Goal: Download file/media

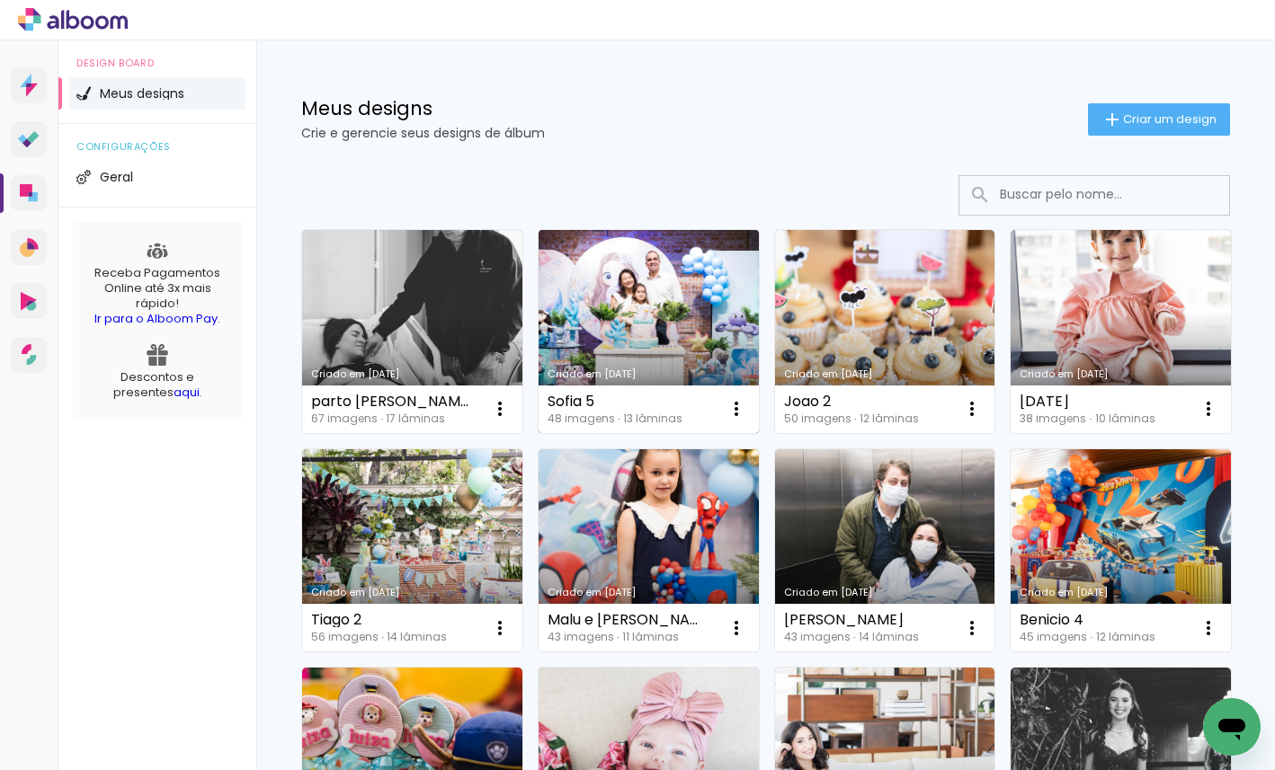
click at [629, 289] on link "Criado em [DATE]" at bounding box center [648, 331] width 220 height 203
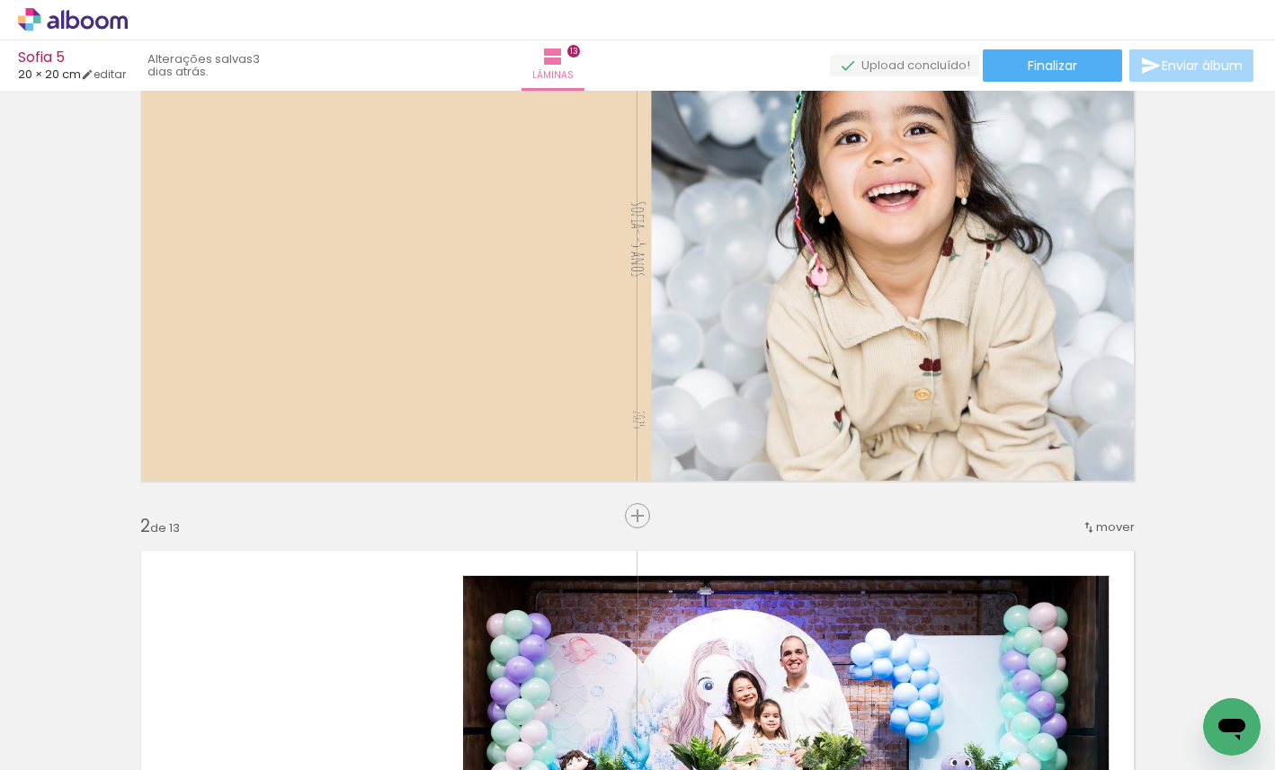
scroll to position [156, 0]
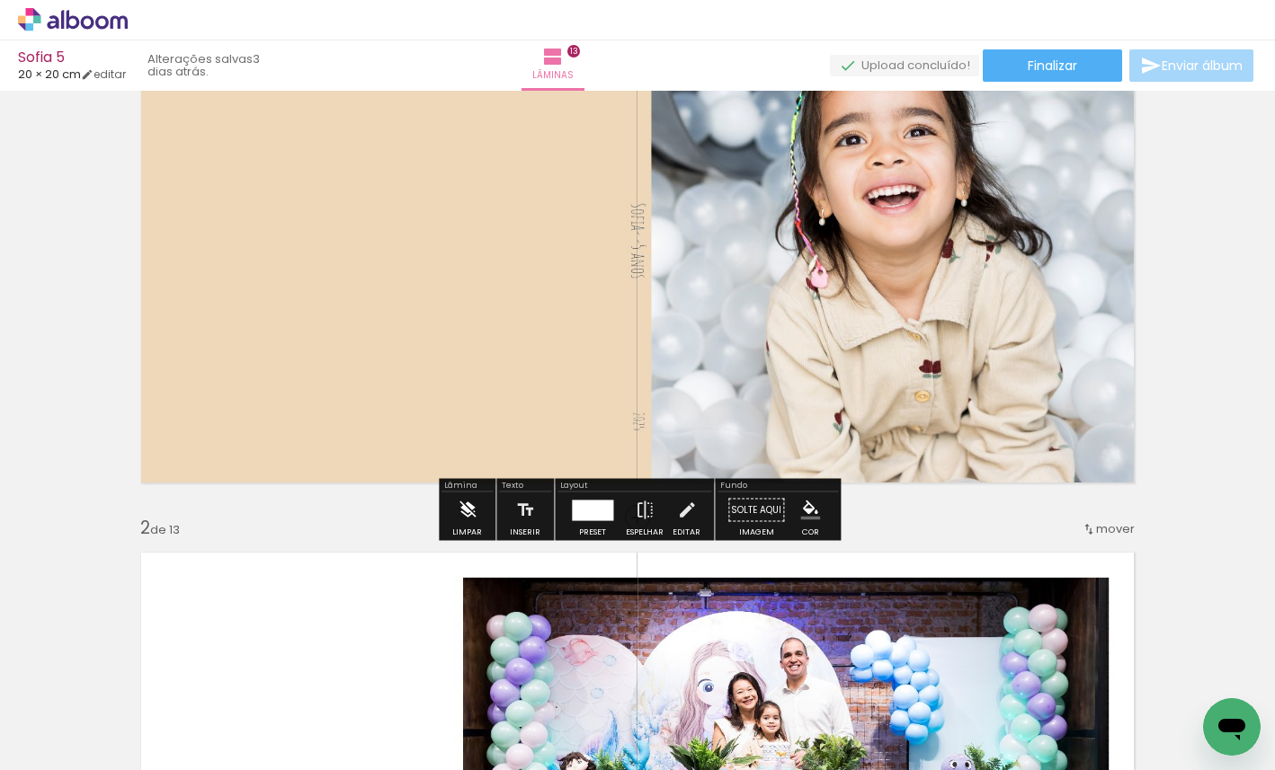
click at [466, 508] on iron-icon at bounding box center [467, 511] width 20 height 36
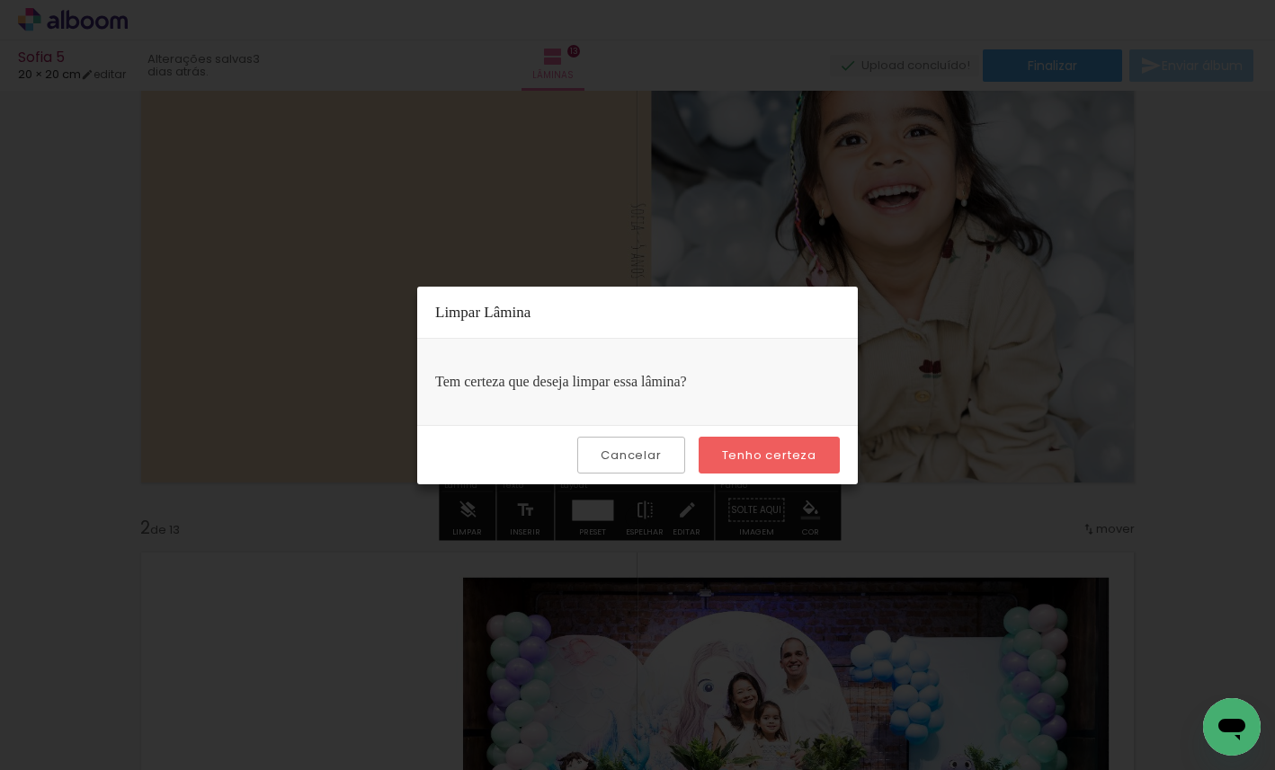
click at [0, 0] on slot "Tenho certeza" at bounding box center [0, 0] width 0 height 0
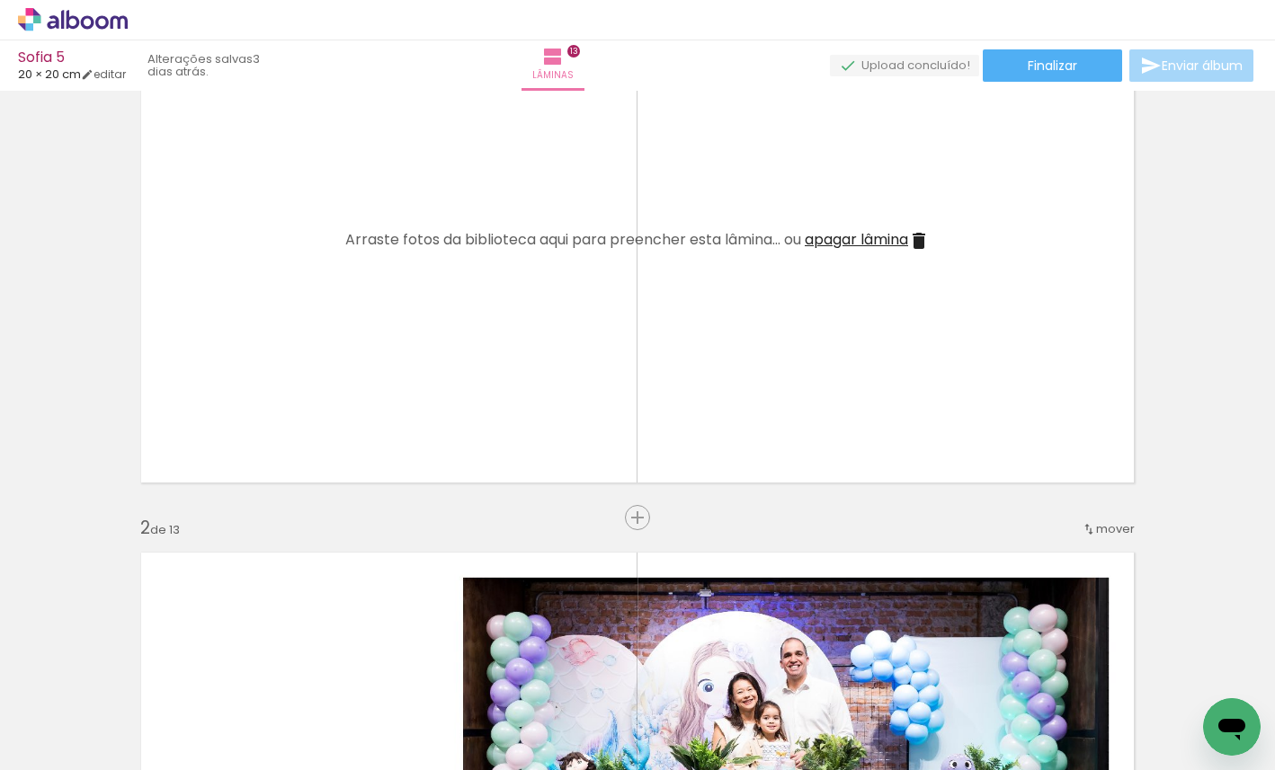
click at [858, 241] on span "apagar lâmina" at bounding box center [855, 239] width 103 height 21
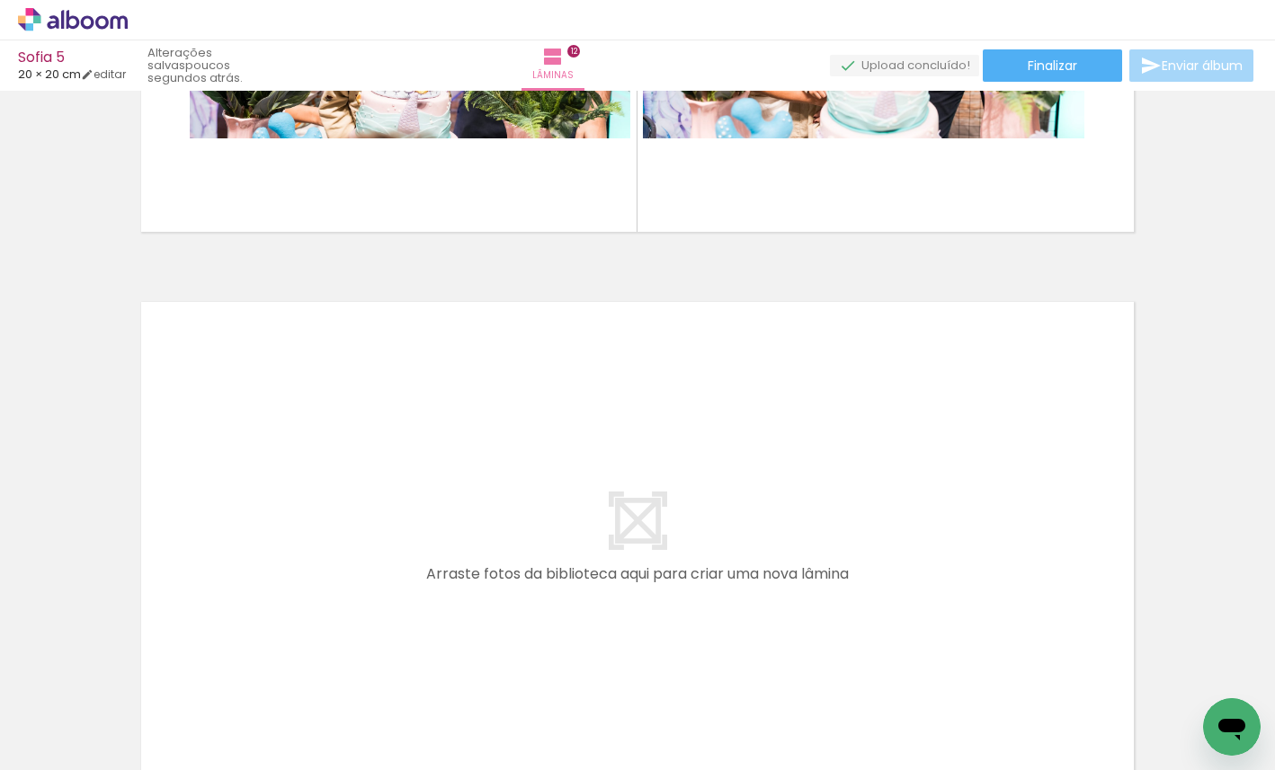
scroll to position [6531, 0]
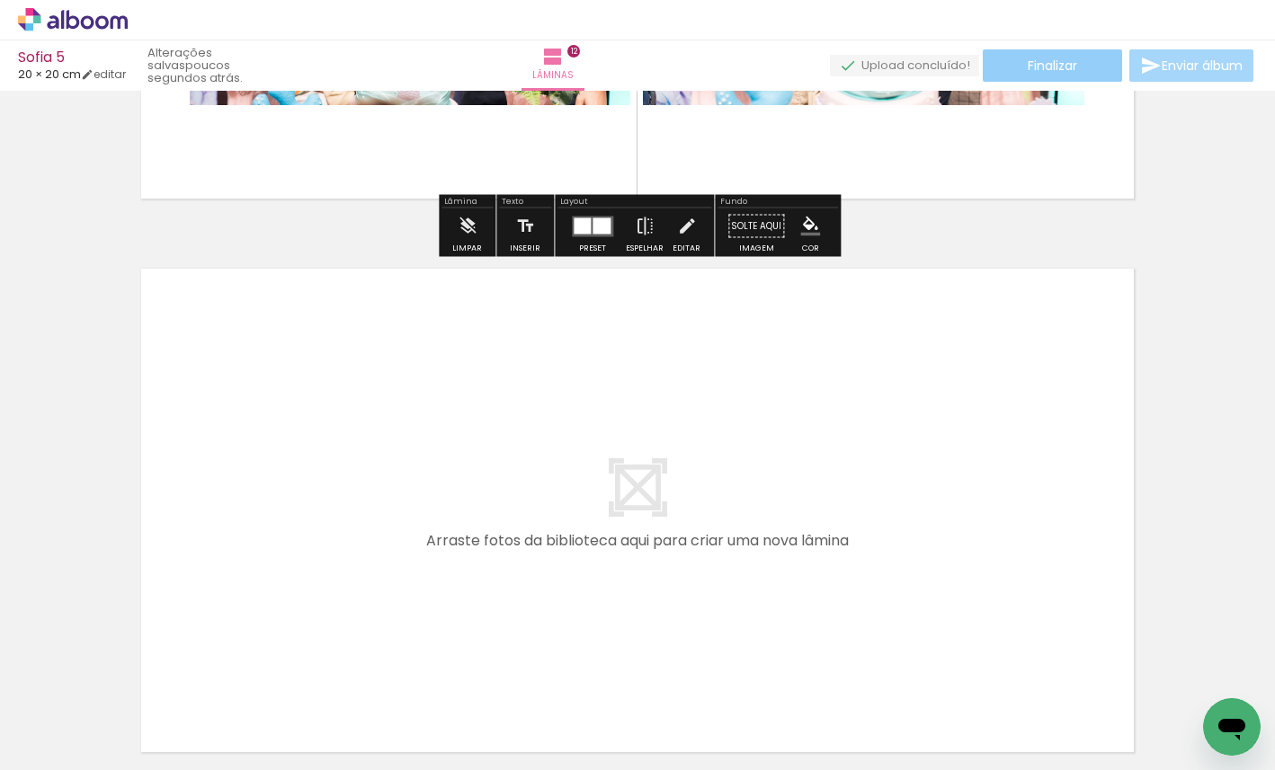
click at [1055, 72] on span "Finalizar" at bounding box center [1051, 65] width 49 height 13
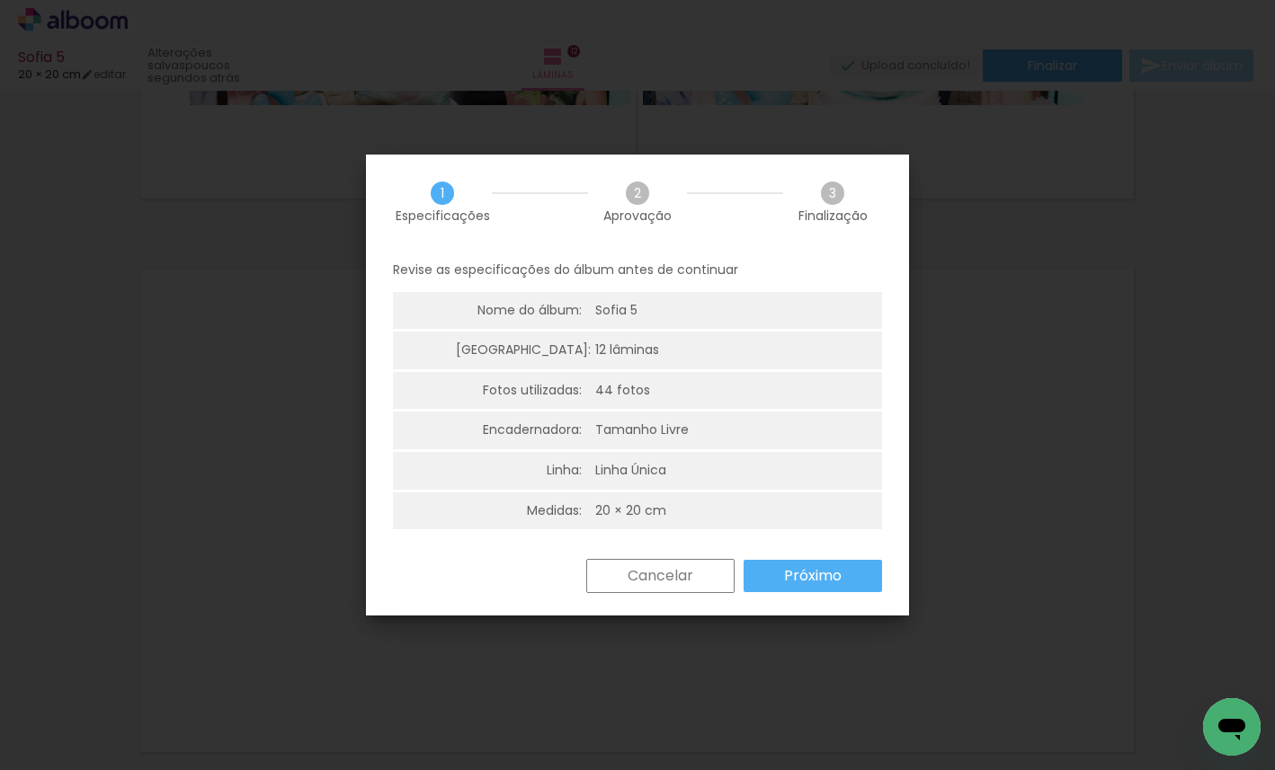
click at [0, 0] on slot "Próximo" at bounding box center [0, 0] width 0 height 0
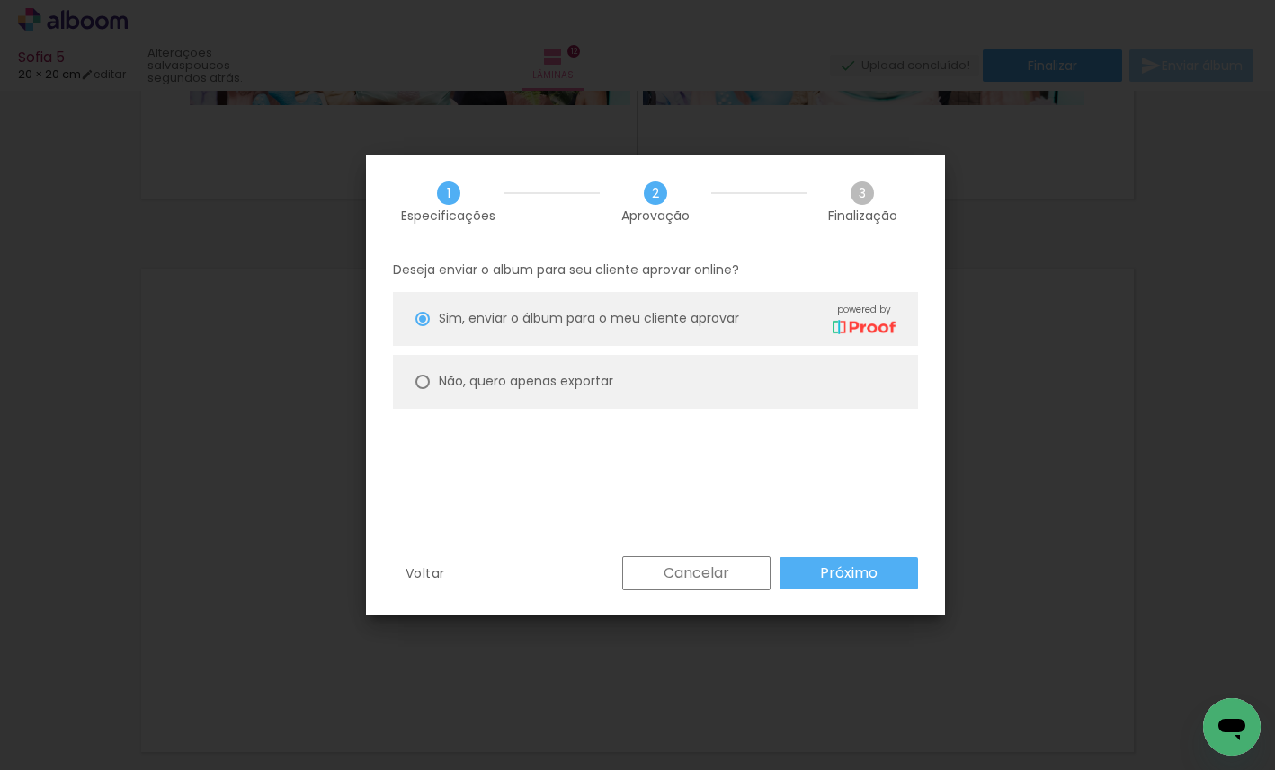
click at [0, 0] on slot "Não, quero apenas exportar" at bounding box center [0, 0] width 0 height 0
type paper-radio-button "on"
click at [0, 0] on slot "Próximo" at bounding box center [0, 0] width 0 height 0
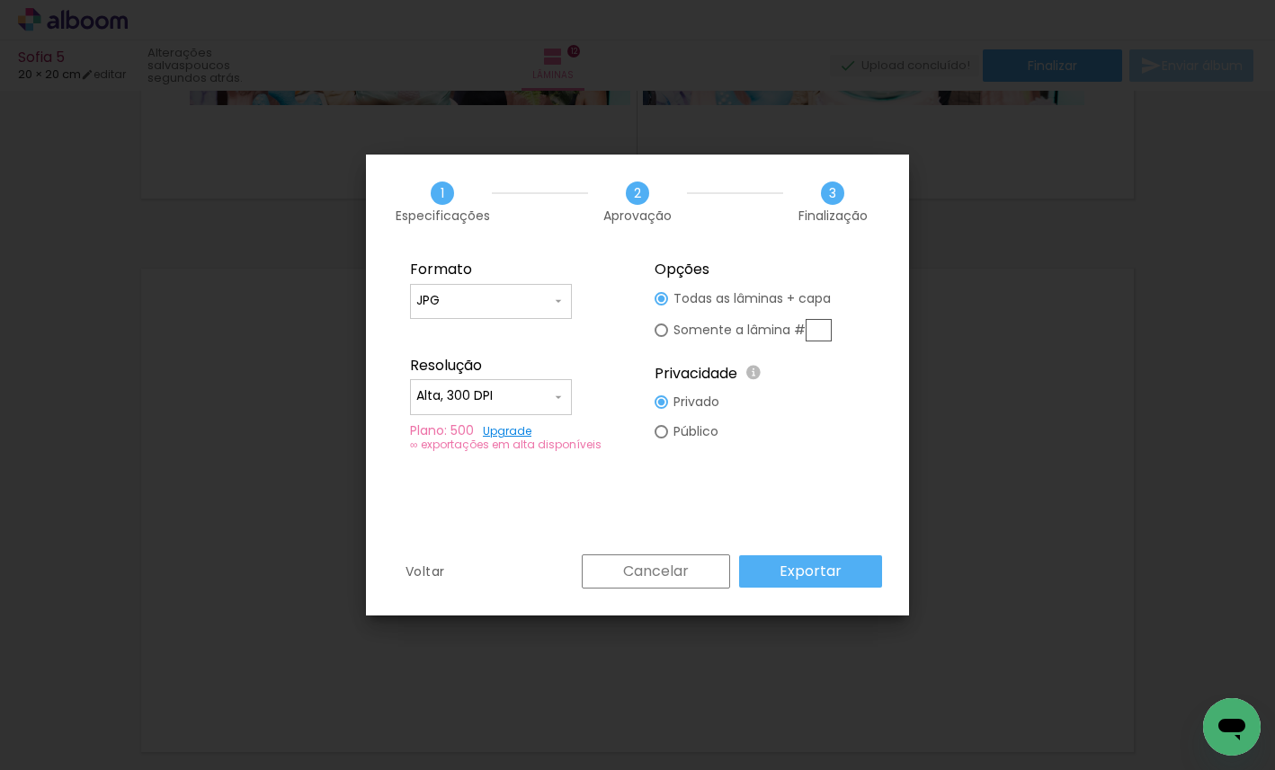
click at [0, 0] on slot "Exportar" at bounding box center [0, 0] width 0 height 0
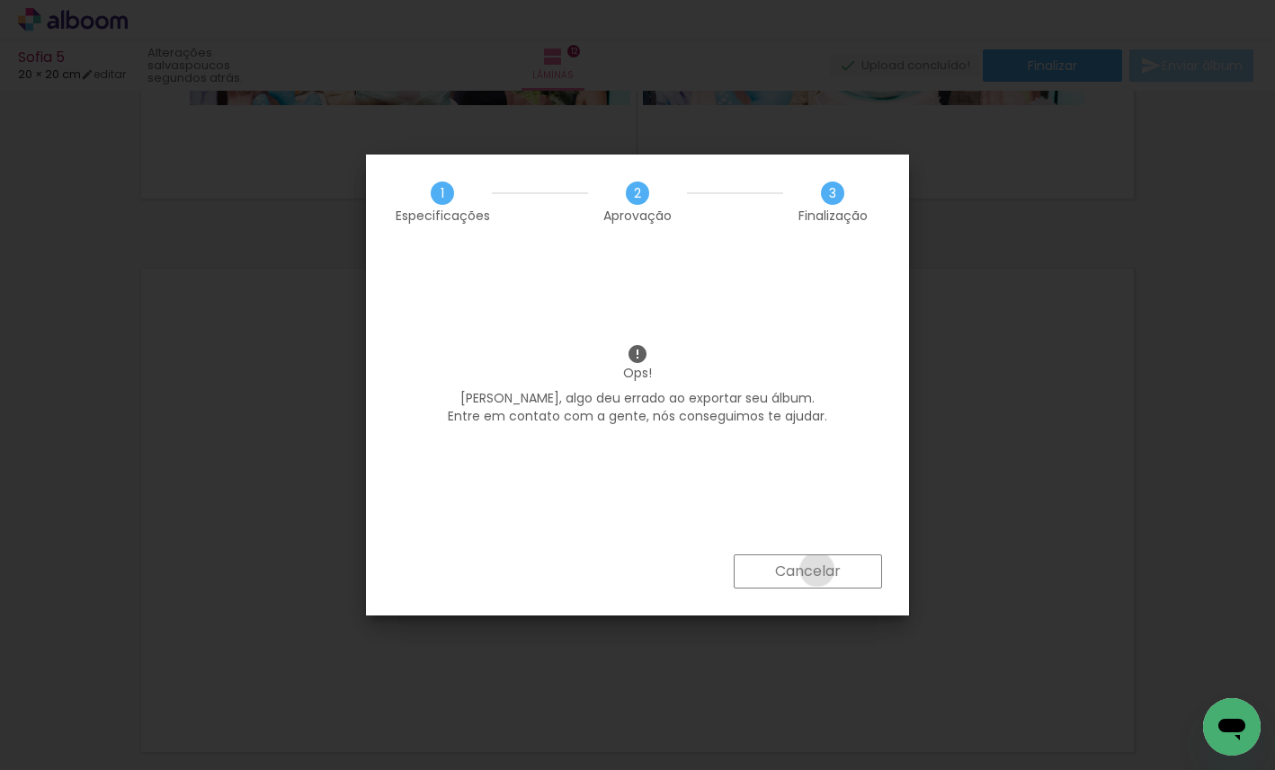
click at [0, 0] on slot "Cancelar" at bounding box center [0, 0] width 0 height 0
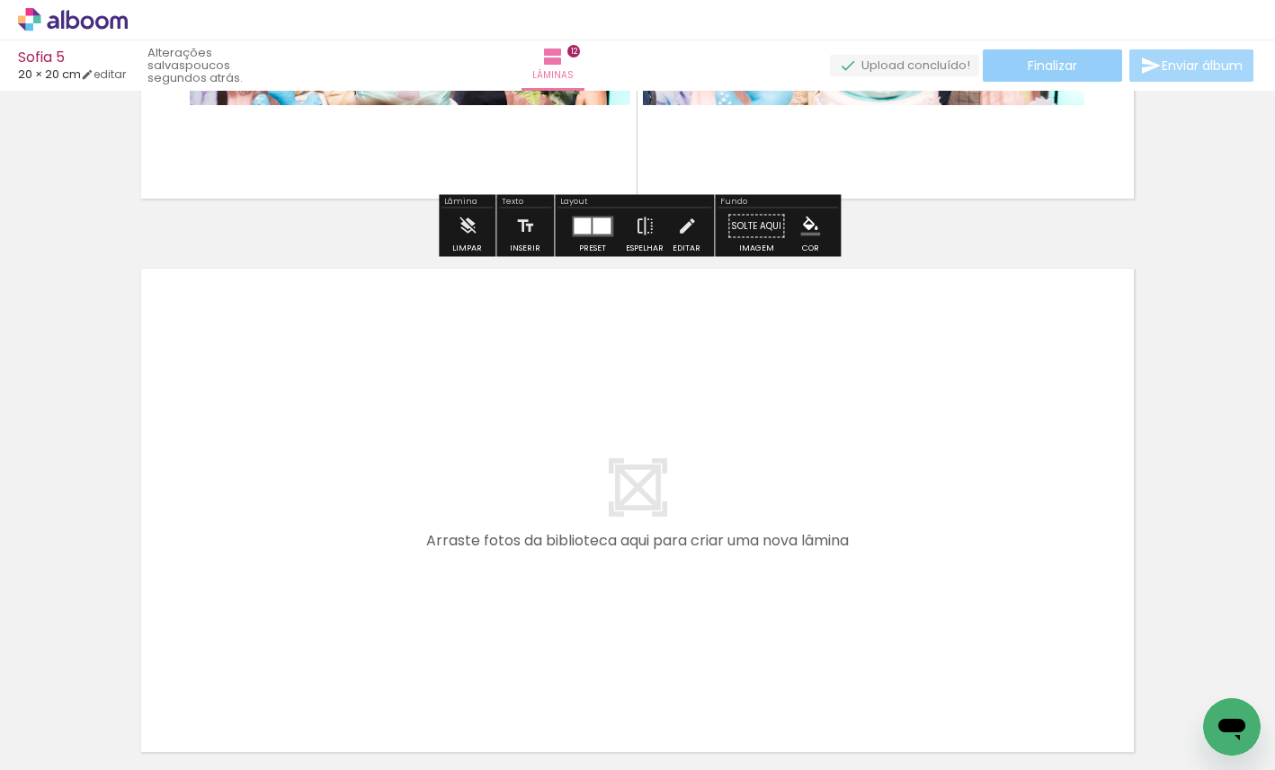
click at [1041, 70] on span "Finalizar" at bounding box center [1051, 65] width 49 height 13
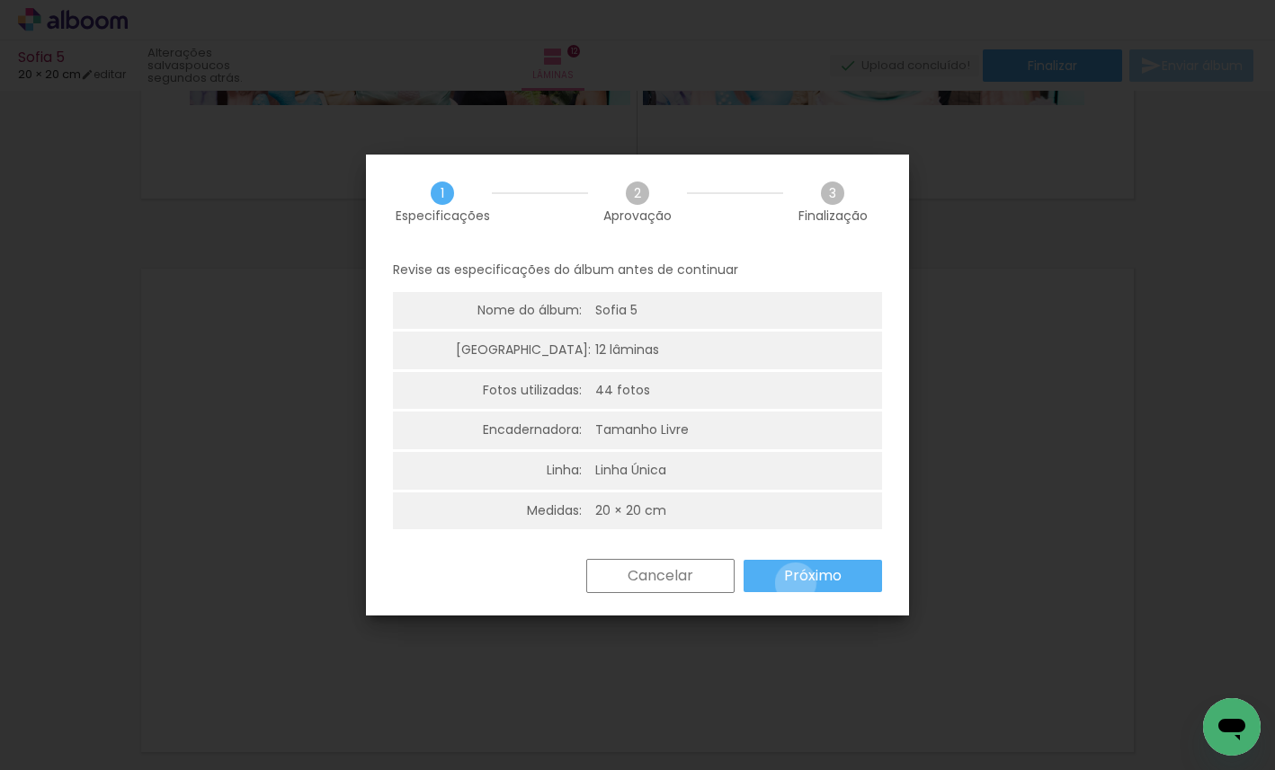
click at [0, 0] on slot "Próximo" at bounding box center [0, 0] width 0 height 0
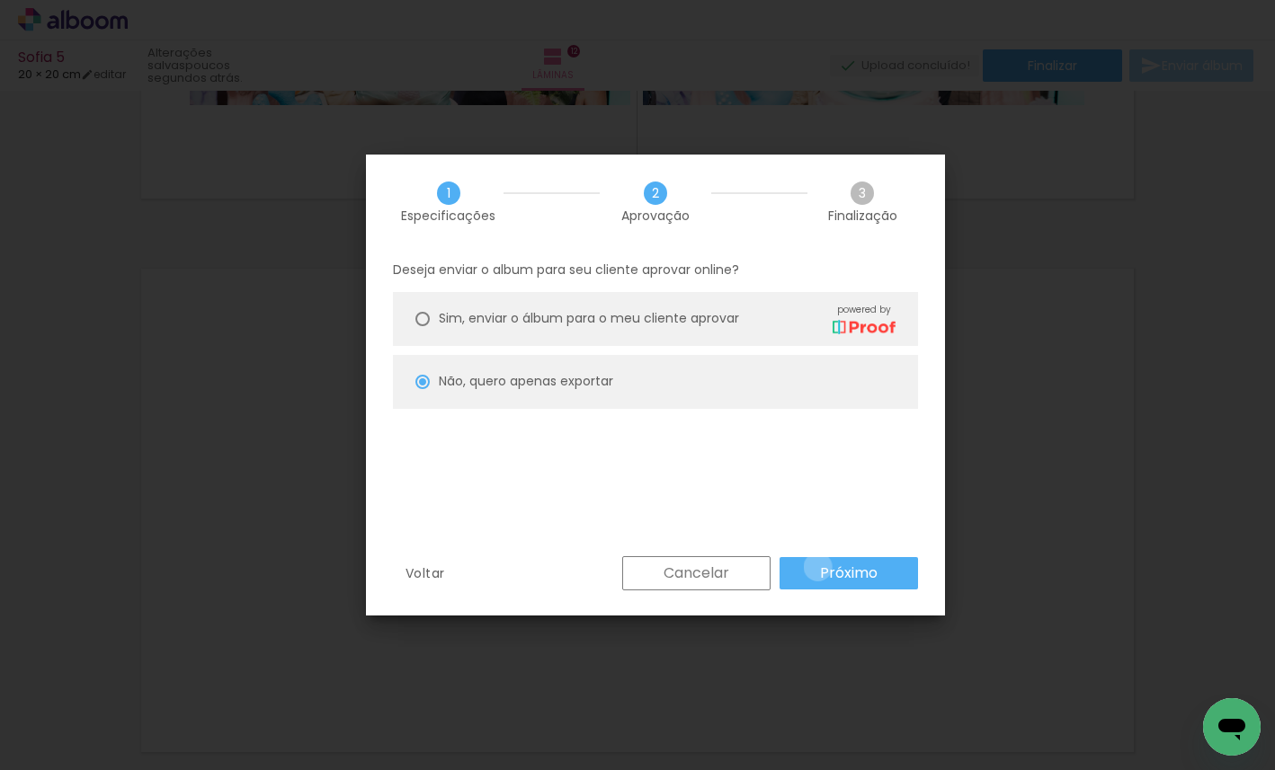
click at [818, 566] on paper-button "Próximo" at bounding box center [848, 573] width 138 height 32
type input "Alta, 300 DPI"
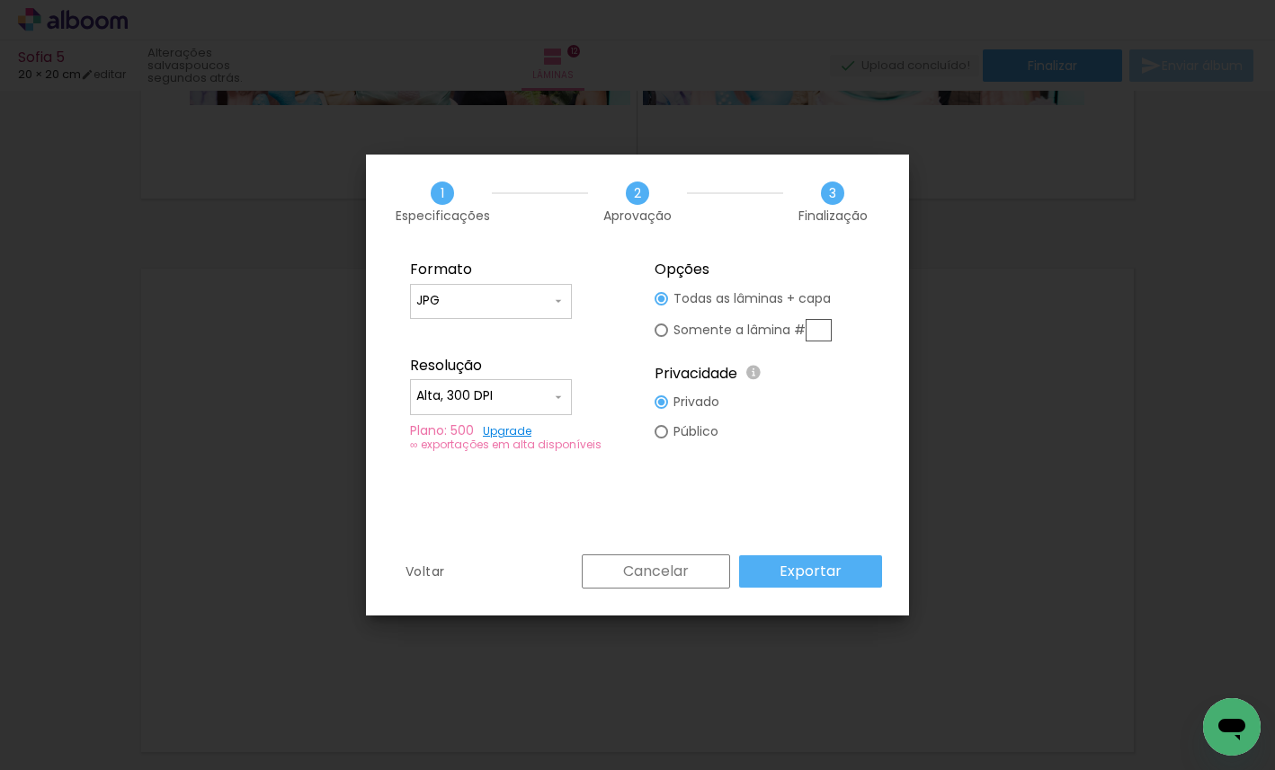
click at [0, 0] on slot "Exportar" at bounding box center [0, 0] width 0 height 0
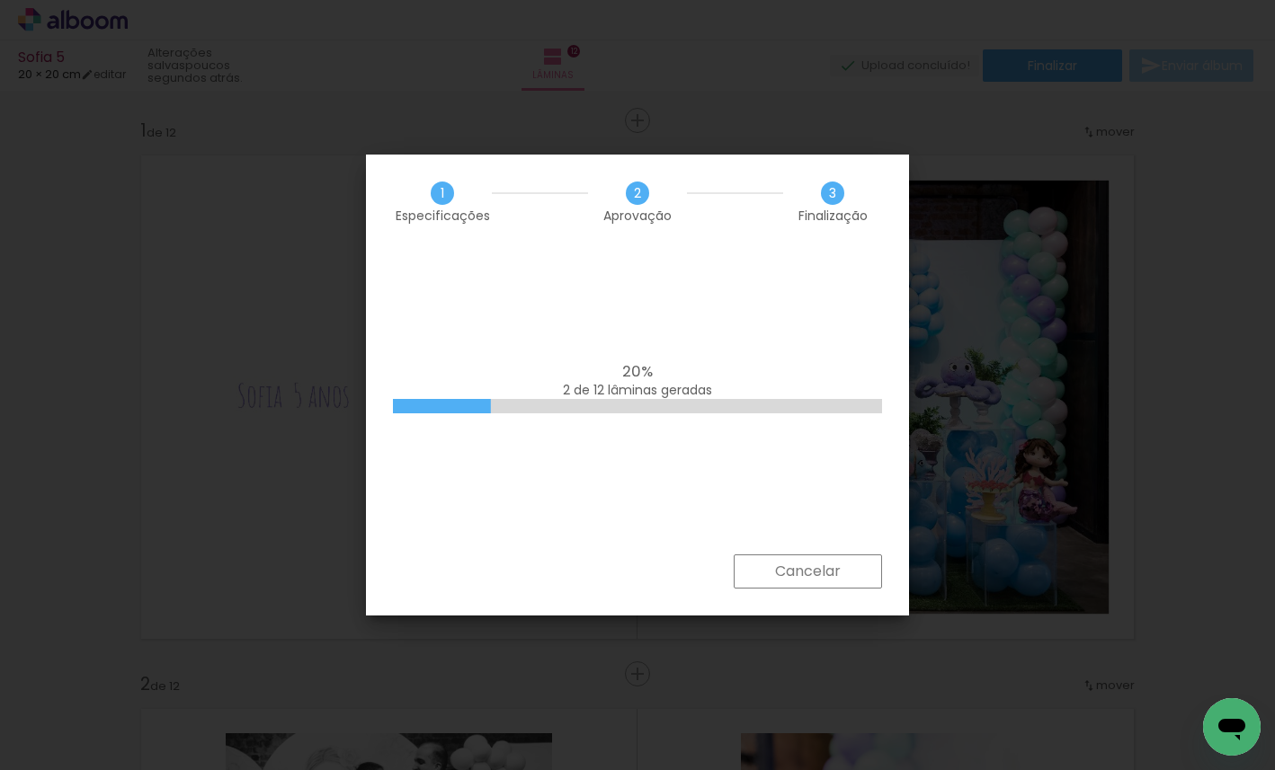
scroll to position [6531, 0]
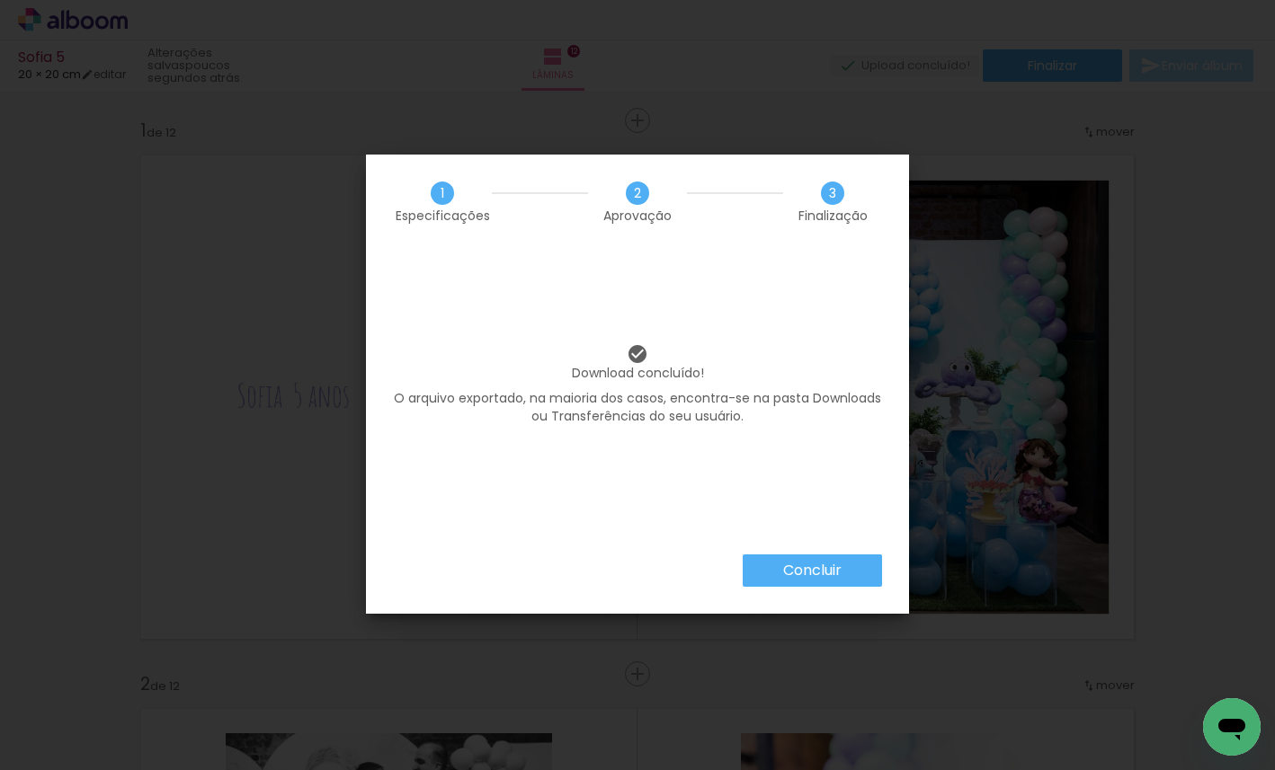
scroll to position [6531, 0]
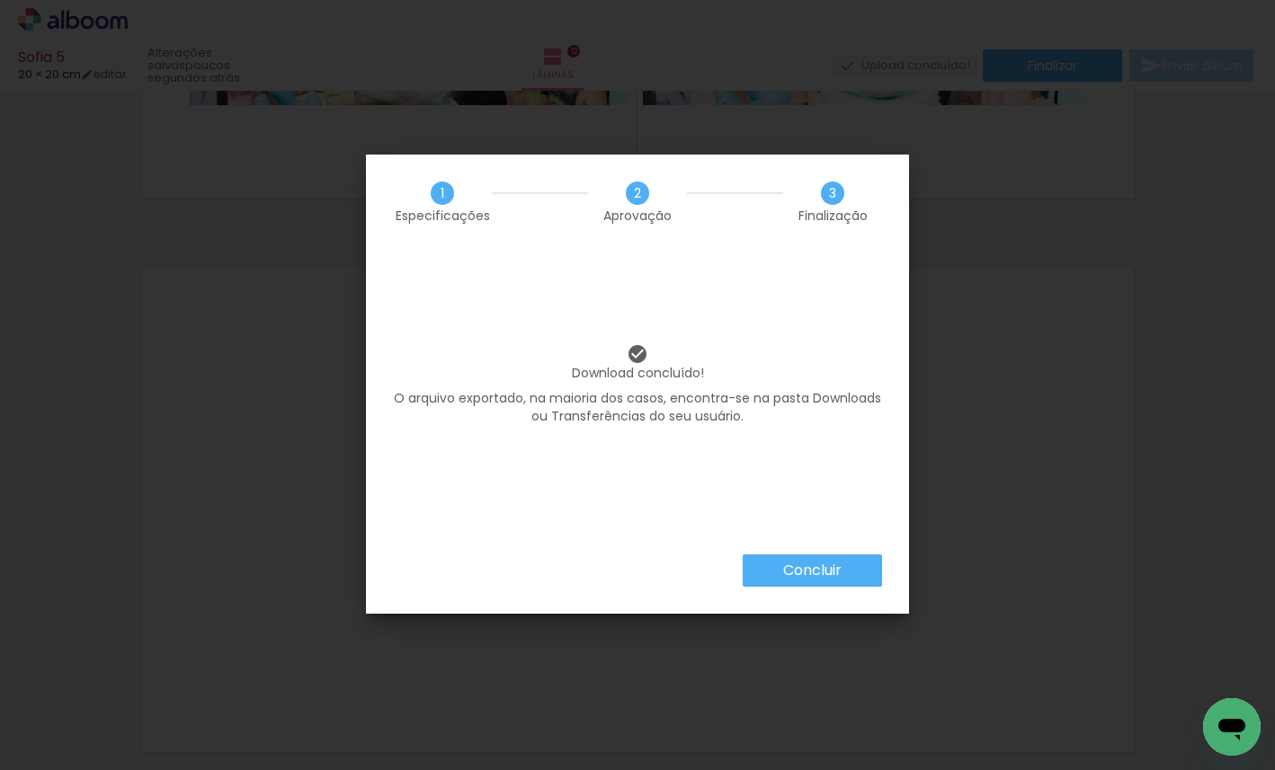
click at [0, 0] on slot "Concluir" at bounding box center [0, 0] width 0 height 0
